Goal: Find specific page/section: Find specific page/section

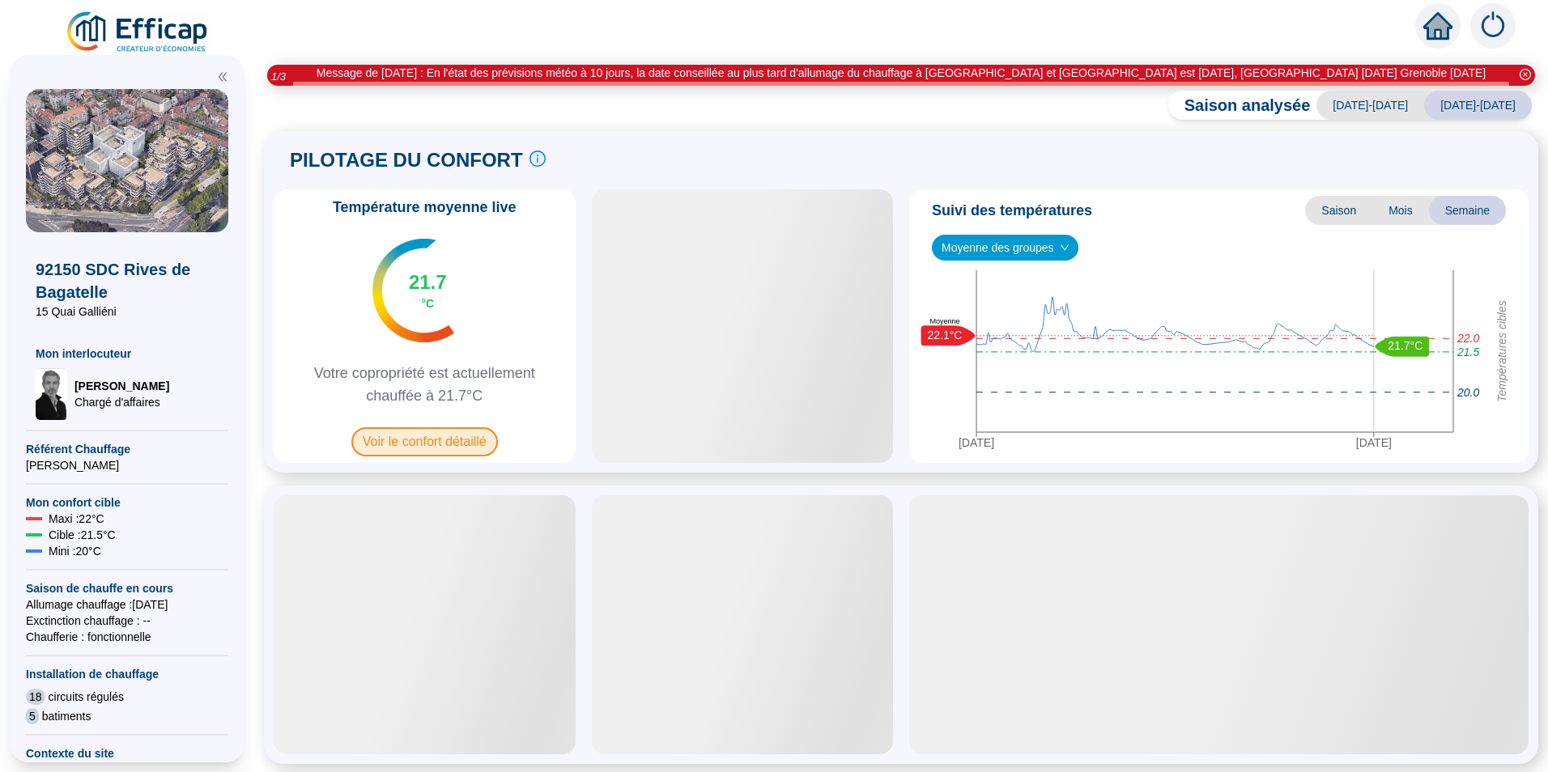
click at [498, 449] on span "Voir le confort détaillé" at bounding box center [424, 441] width 147 height 29
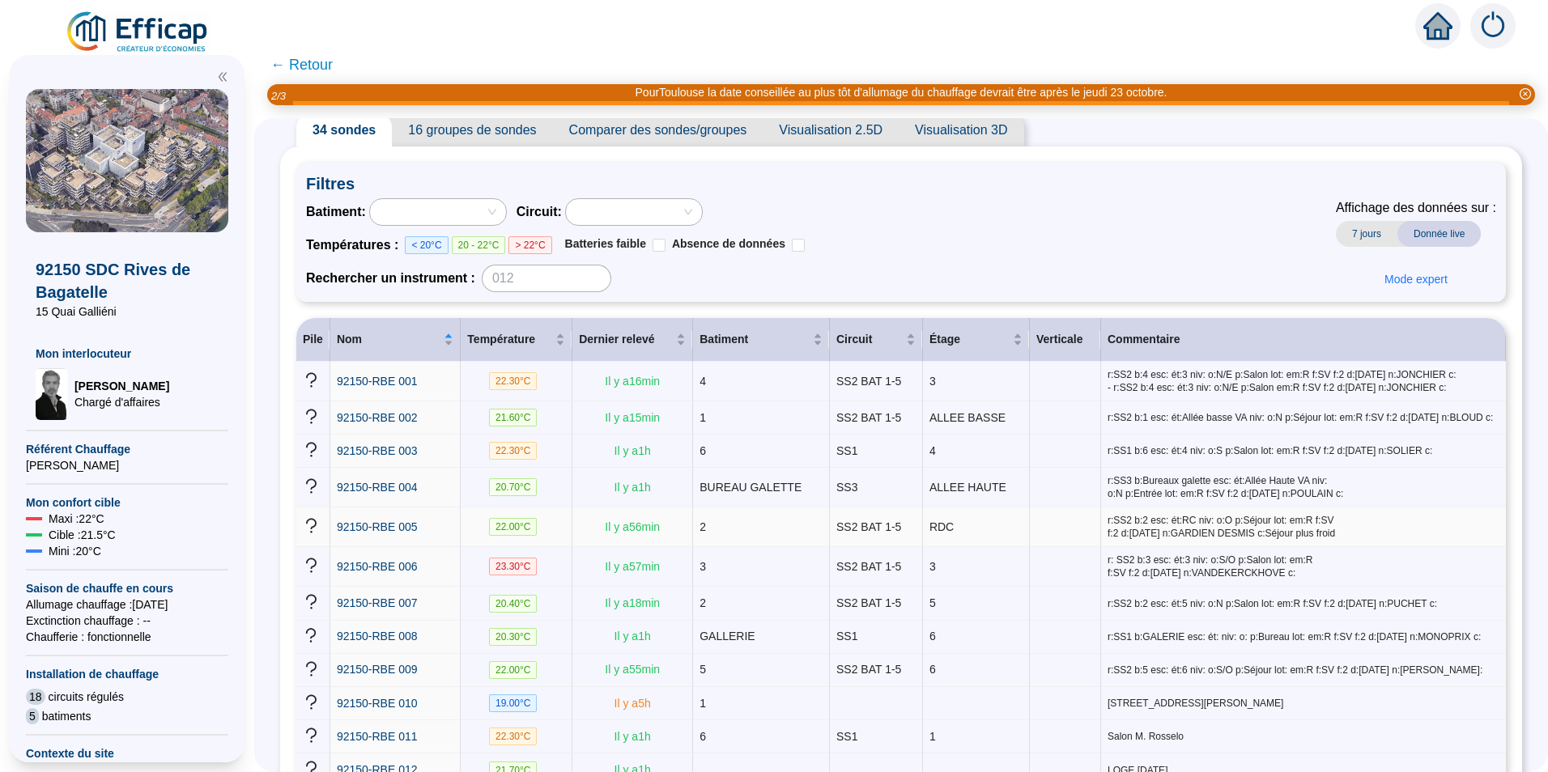
scroll to position [81, 0]
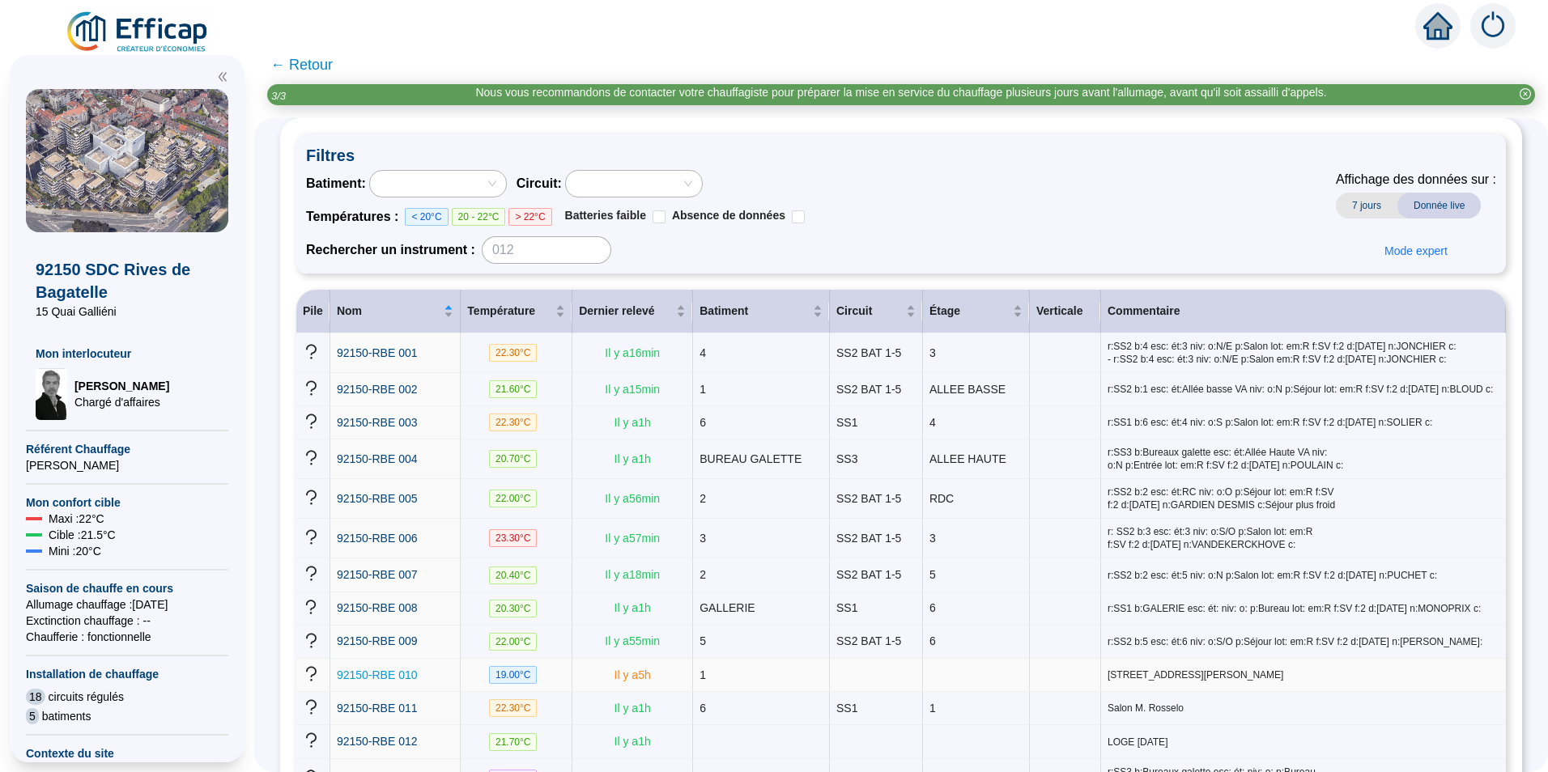
click at [418, 669] on span "92150-RBE 010" at bounding box center [377, 675] width 81 height 13
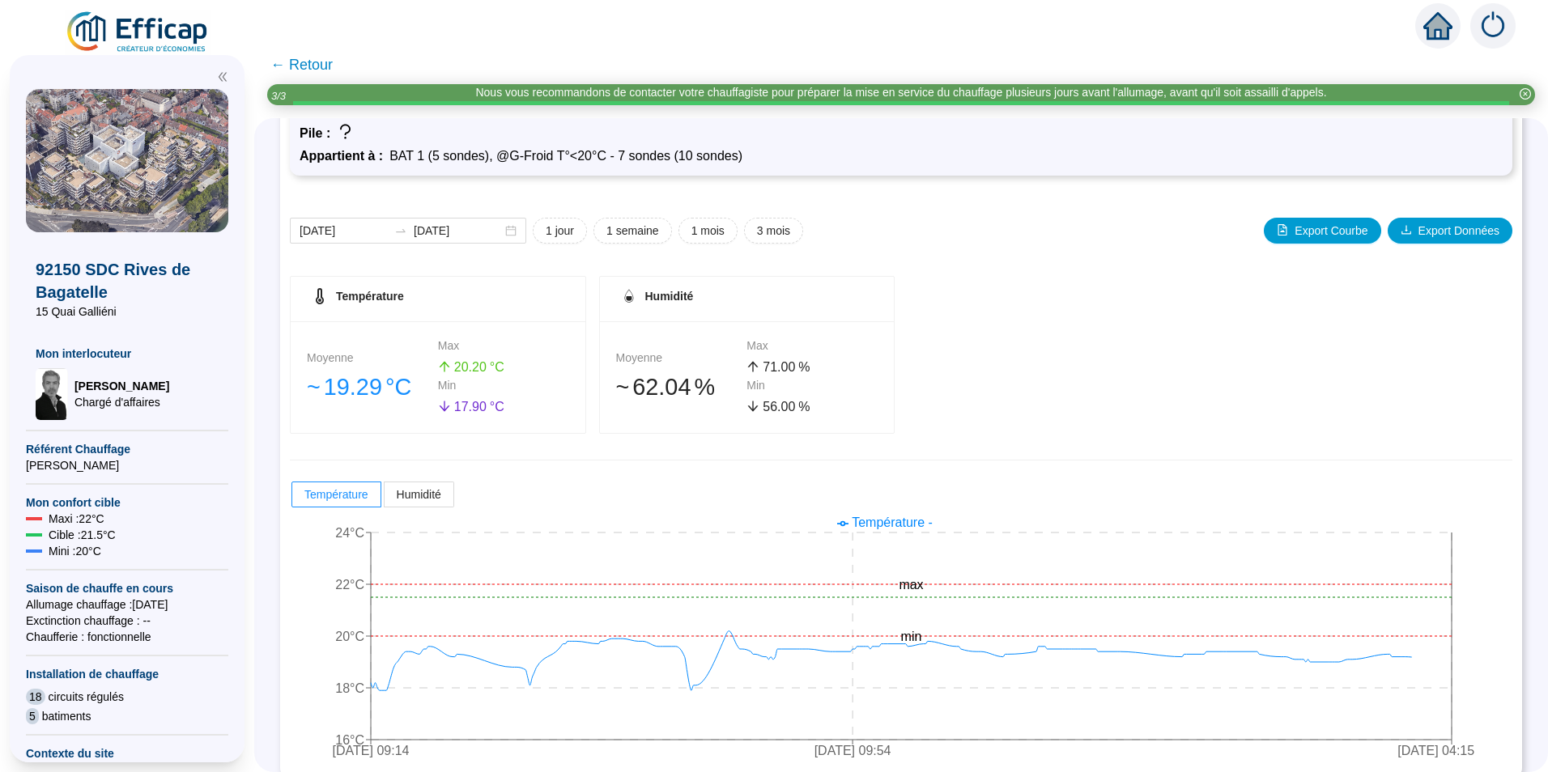
scroll to position [126, 0]
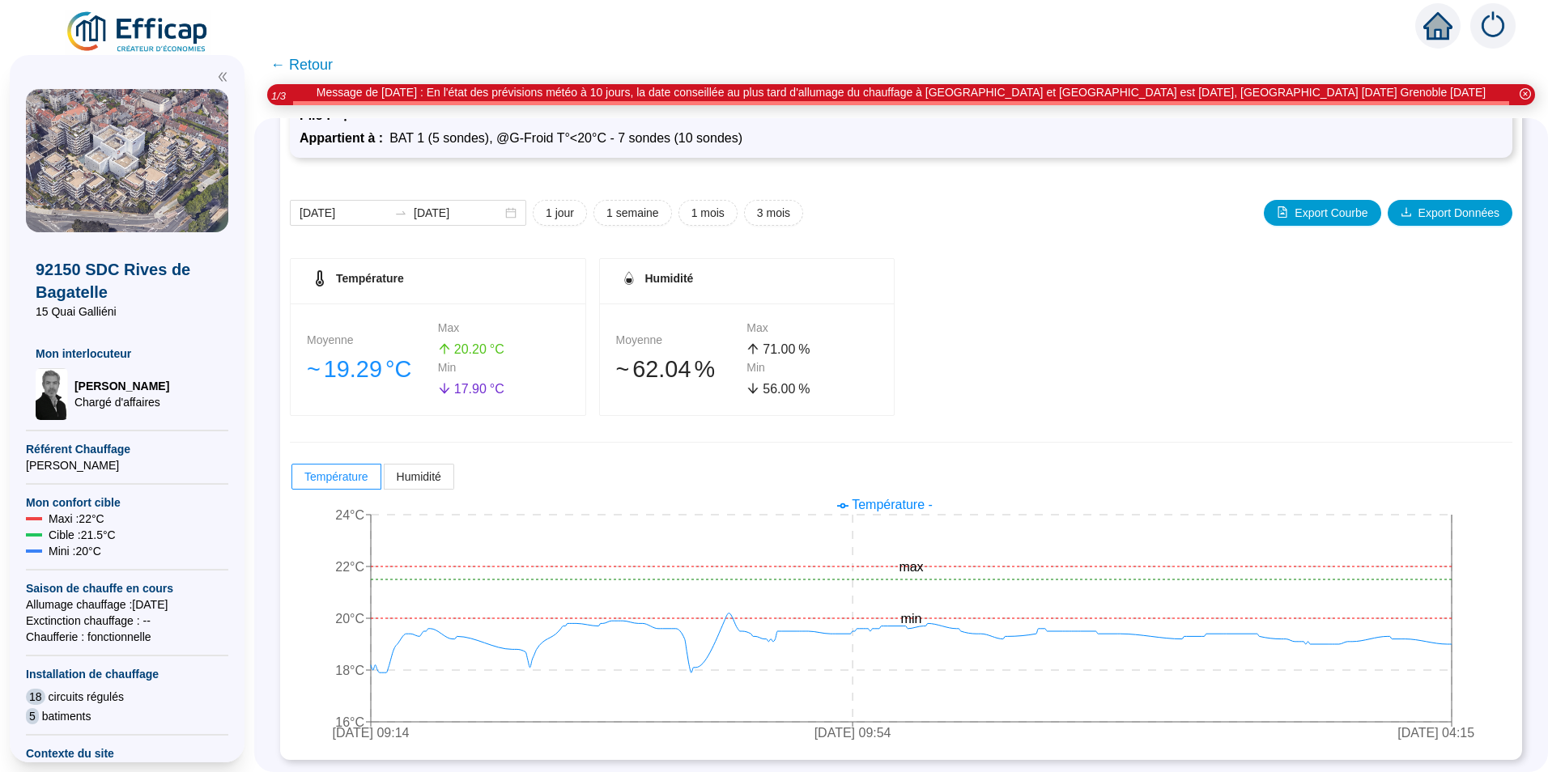
click at [301, 66] on span "← Retour" at bounding box center [301, 64] width 62 height 23
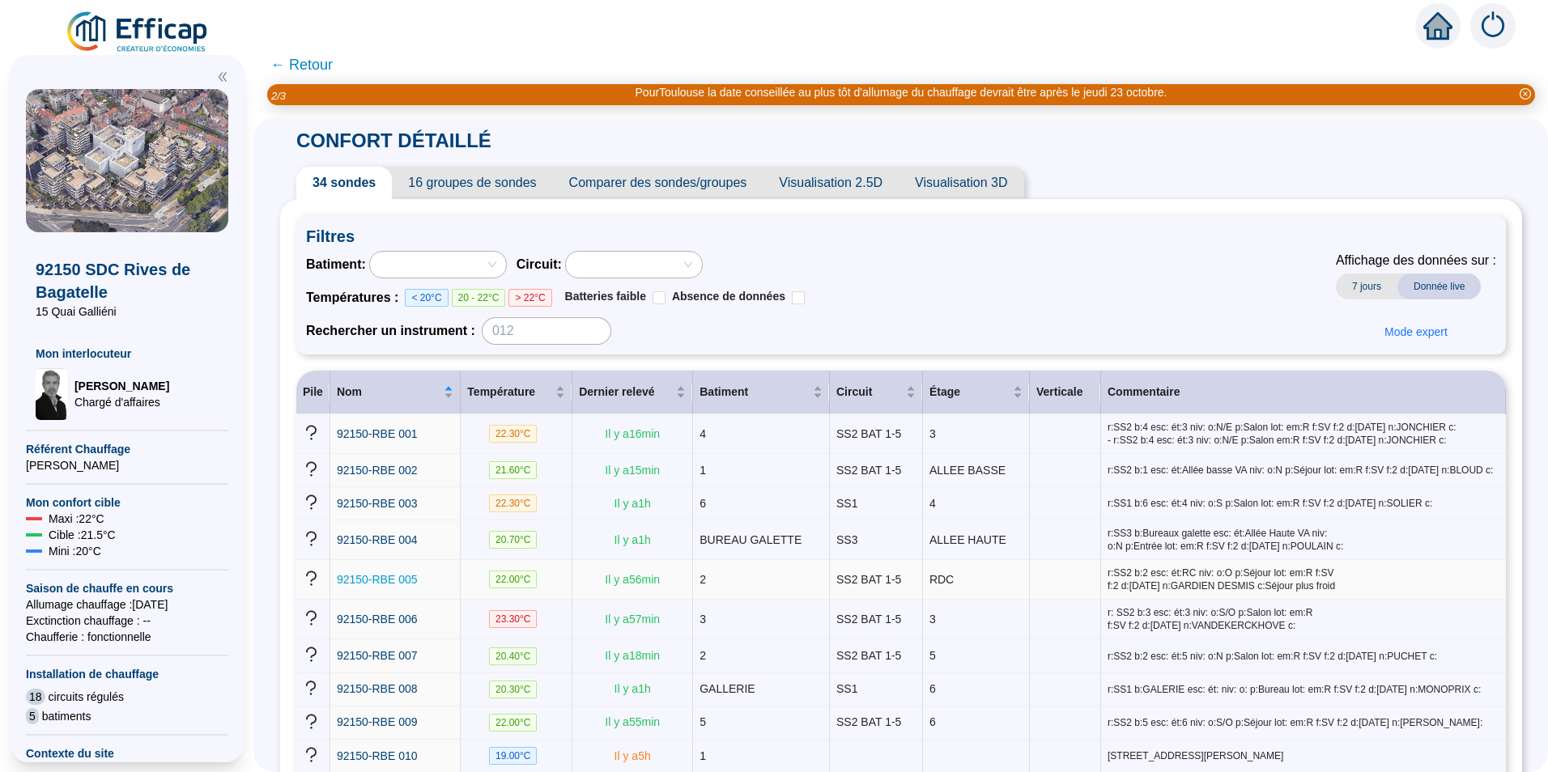
click at [385, 577] on span "92150-RBE 005" at bounding box center [377, 579] width 81 height 13
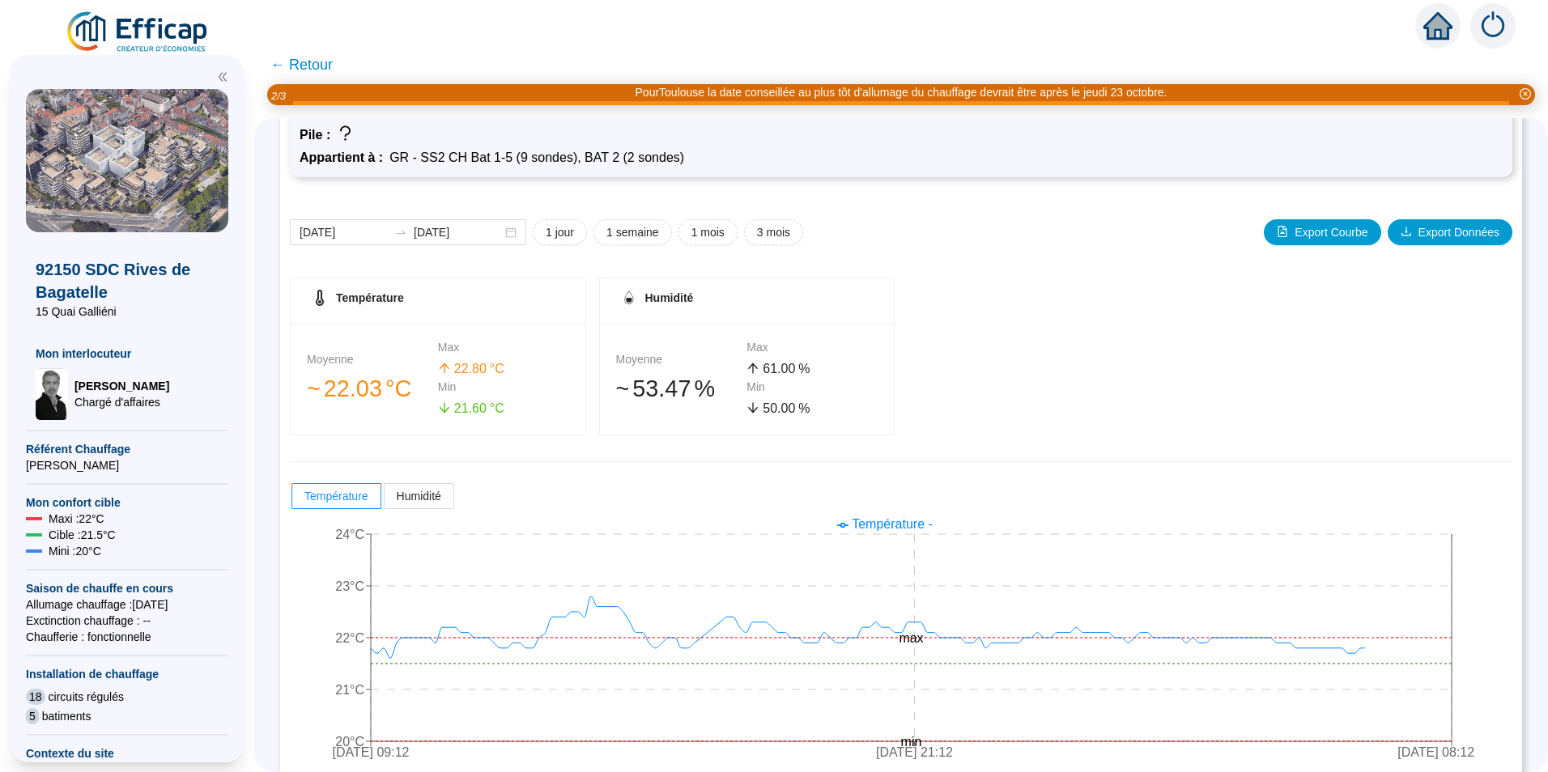
scroll to position [126, 0]
